Goal: Information Seeking & Learning: Learn about a topic

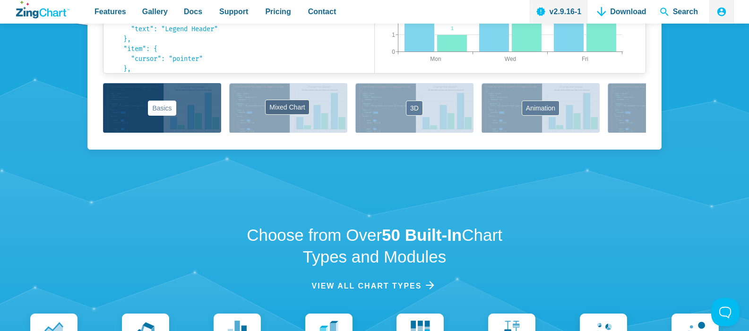
scroll to position [851, 0]
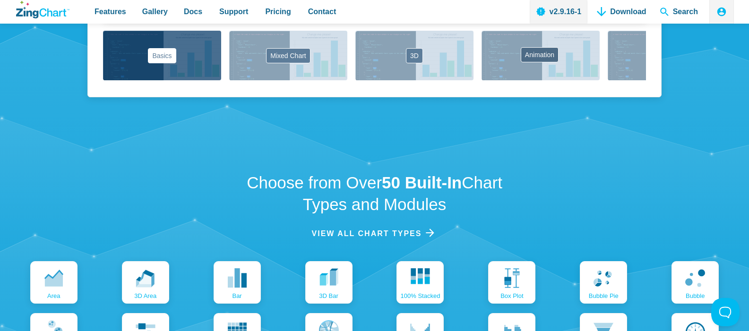
click at [533, 80] on button "Animation" at bounding box center [541, 56] width 118 height 50
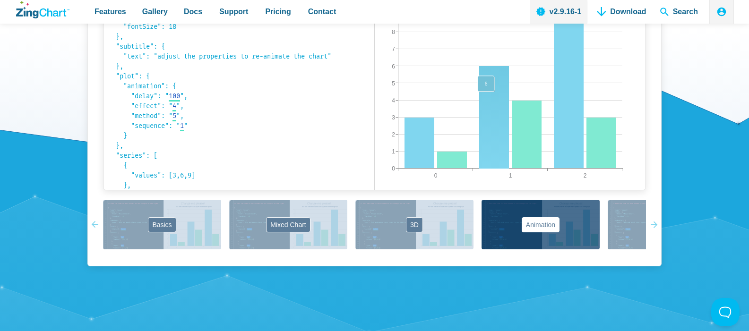
scroll to position [681, 0]
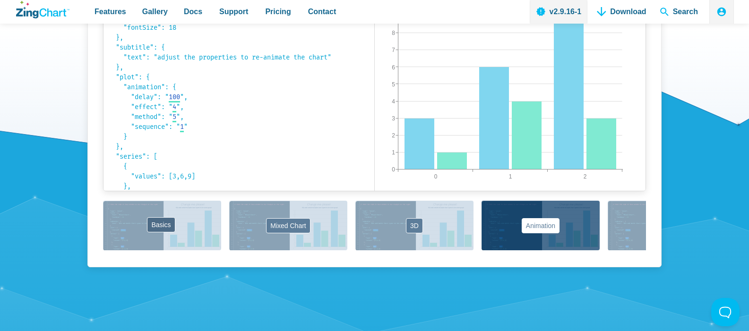
click at [173, 251] on button "Basics" at bounding box center [162, 226] width 118 height 50
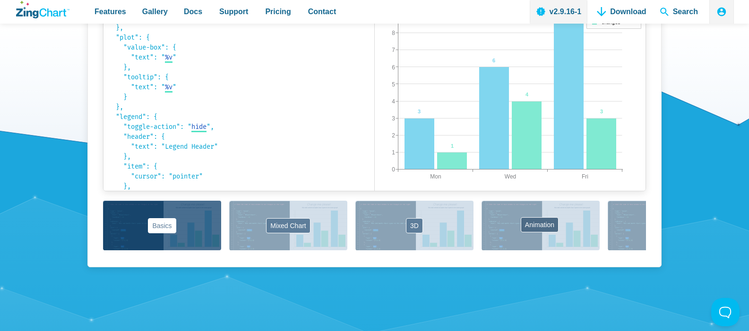
click at [537, 251] on button "Animation" at bounding box center [541, 226] width 118 height 50
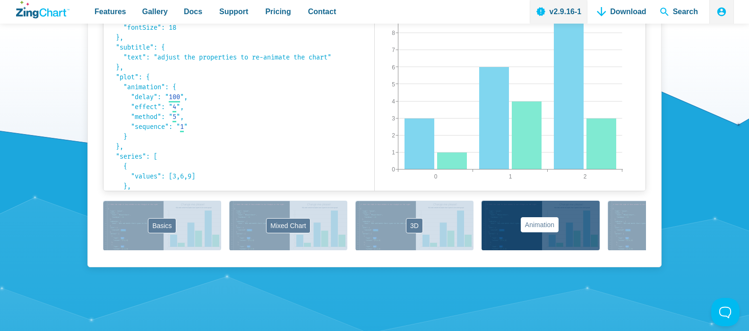
click at [536, 251] on button "Animation" at bounding box center [541, 226] width 118 height 50
click at [634, 251] on button "Labels" at bounding box center [667, 226] width 118 height 50
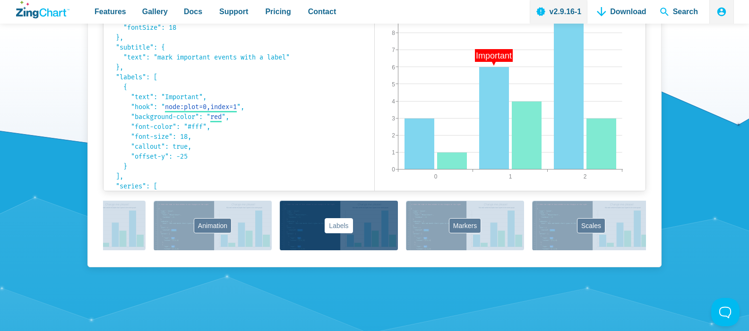
drag, startPoint x: 586, startPoint y: 289, endPoint x: 278, endPoint y: 300, distance: 308.9
click at [278, 252] on div "Basics Mixed Chart 3D Animation Labels Markers Scales Zooming" at bounding box center [374, 226] width 543 height 51
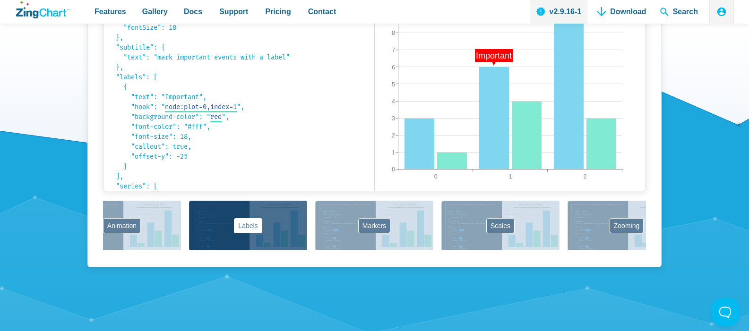
scroll to position [0, 459]
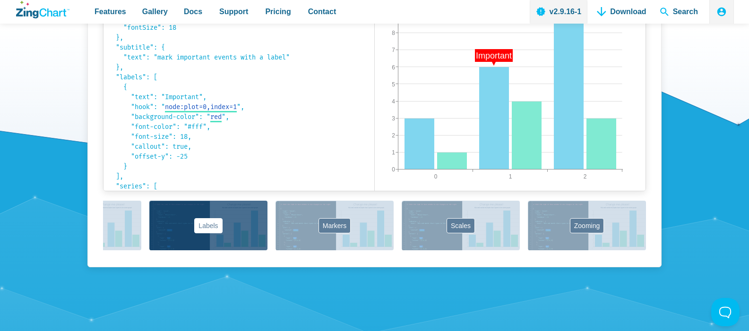
drag, startPoint x: 485, startPoint y: 298, endPoint x: 265, endPoint y: 297, distance: 219.8
click at [265, 252] on div "Basics Mixed Chart 3D Animation Labels Markers Scales Zooming" at bounding box center [374, 226] width 543 height 51
click at [461, 252] on div "Basics Mixed Chart 3D Animation Labels Markers Scales Zooming" at bounding box center [374, 226] width 543 height 51
click at [463, 251] on button "Scales" at bounding box center [461, 226] width 118 height 50
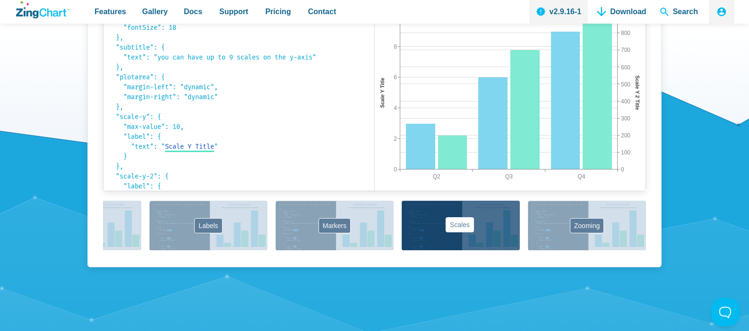
drag, startPoint x: 521, startPoint y: 282, endPoint x: 430, endPoint y: 295, distance: 92.6
click at [376, 252] on div "Basics Mixed Chart 3D Animation Labels Markers Scales Zooming" at bounding box center [374, 226] width 543 height 51
click at [605, 252] on div "Basics Mixed Chart 3D Animation Labels Markers Scales Zooming" at bounding box center [374, 226] width 543 height 51
click at [591, 251] on button "Zooming" at bounding box center [587, 226] width 118 height 50
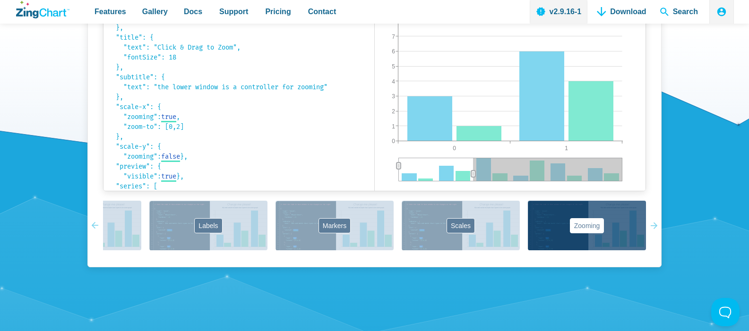
drag, startPoint x: 509, startPoint y: 239, endPoint x: 397, endPoint y: 240, distance: 112.5
click at [386, 191] on div "Click & Drag to Zoom the lower window is a controller for zooming 0 1 0 9 1 2 3…" at bounding box center [510, 84] width 271 height 213
click at [425, 182] on div "App Content" at bounding box center [436, 170] width 75 height 24
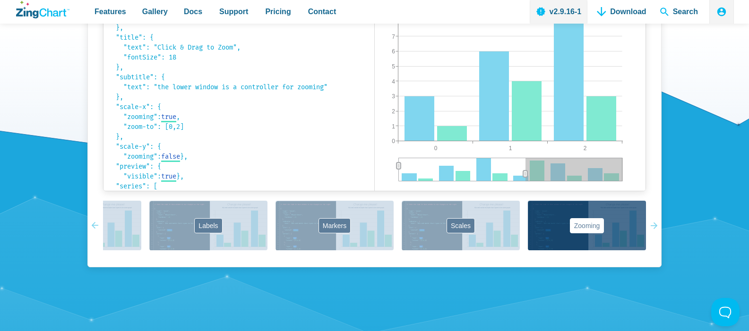
drag, startPoint x: 474, startPoint y: 235, endPoint x: 466, endPoint y: 227, distance: 11.4
click at [525, 177] on icon "App Content" at bounding box center [525, 174] width 4 height 7
drag, startPoint x: 463, startPoint y: 227, endPoint x: 431, endPoint y: 239, distance: 34.3
click at [432, 182] on div "App Content" at bounding box center [462, 170] width 127 height 24
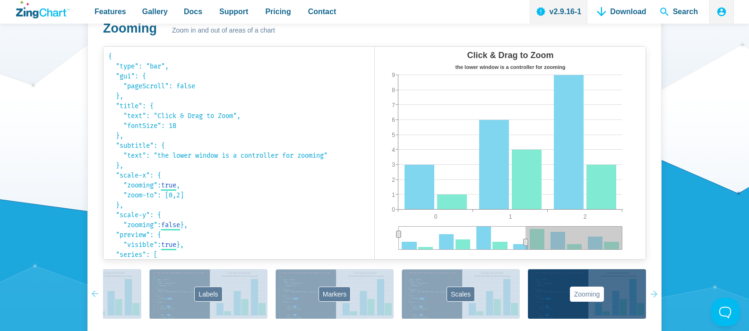
scroll to position [596, 0]
